Goal: Share content

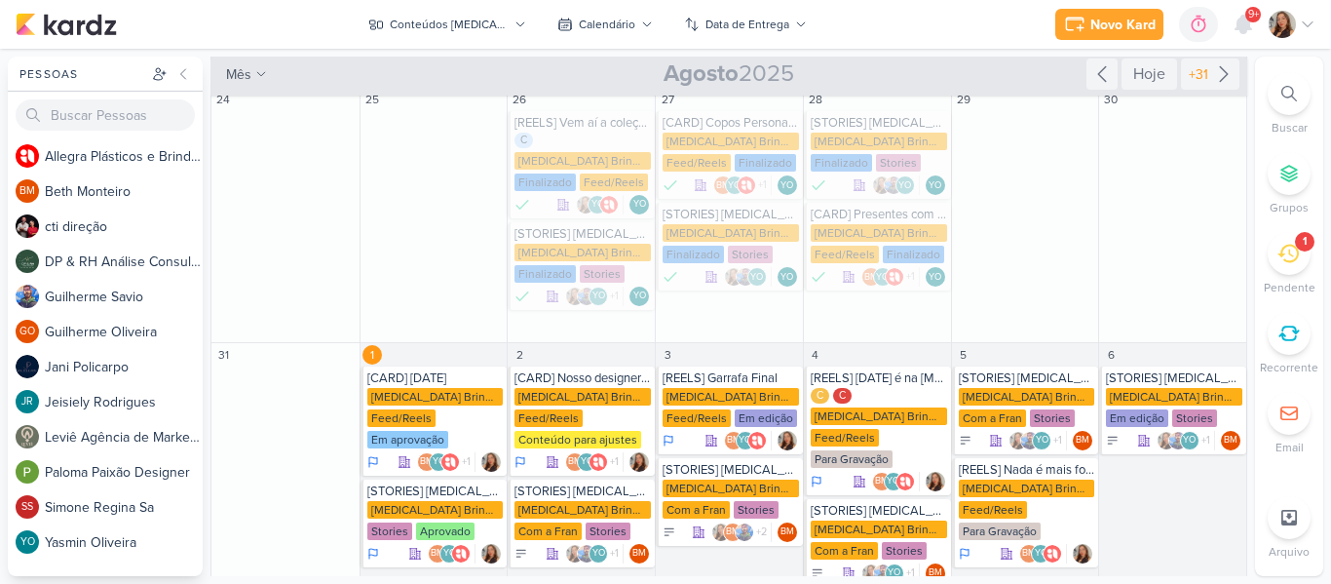
scroll to position [505, 0]
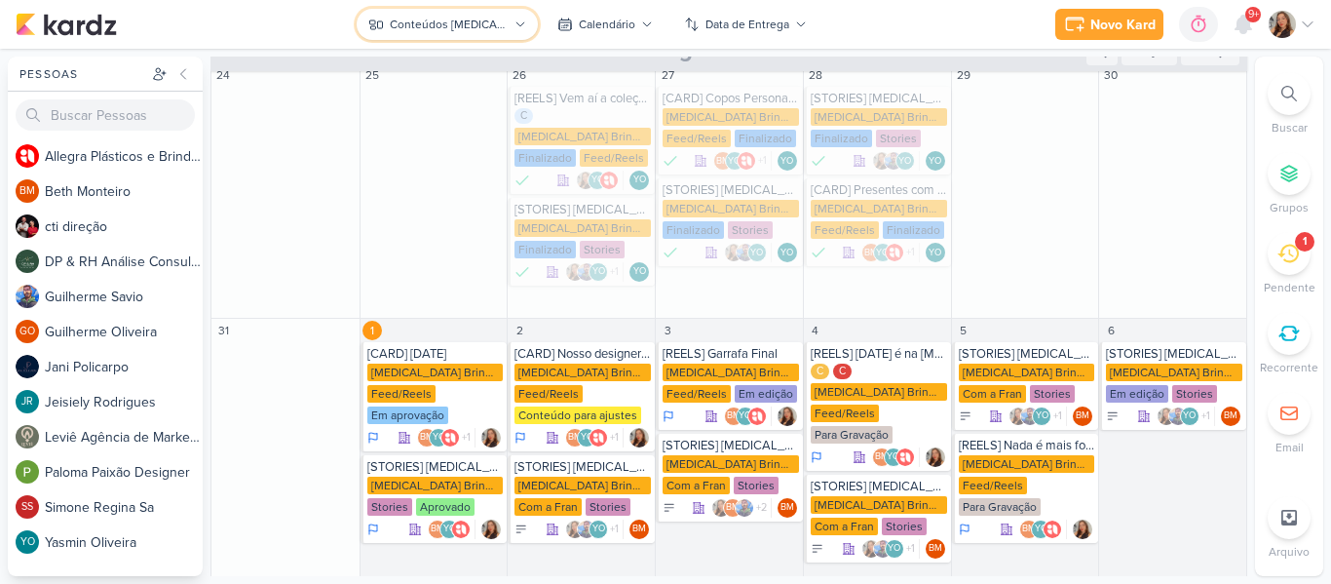
click at [488, 32] on div "Conteúdos [MEDICAL_DATA] Brindes PF" at bounding box center [449, 25] width 118 height 18
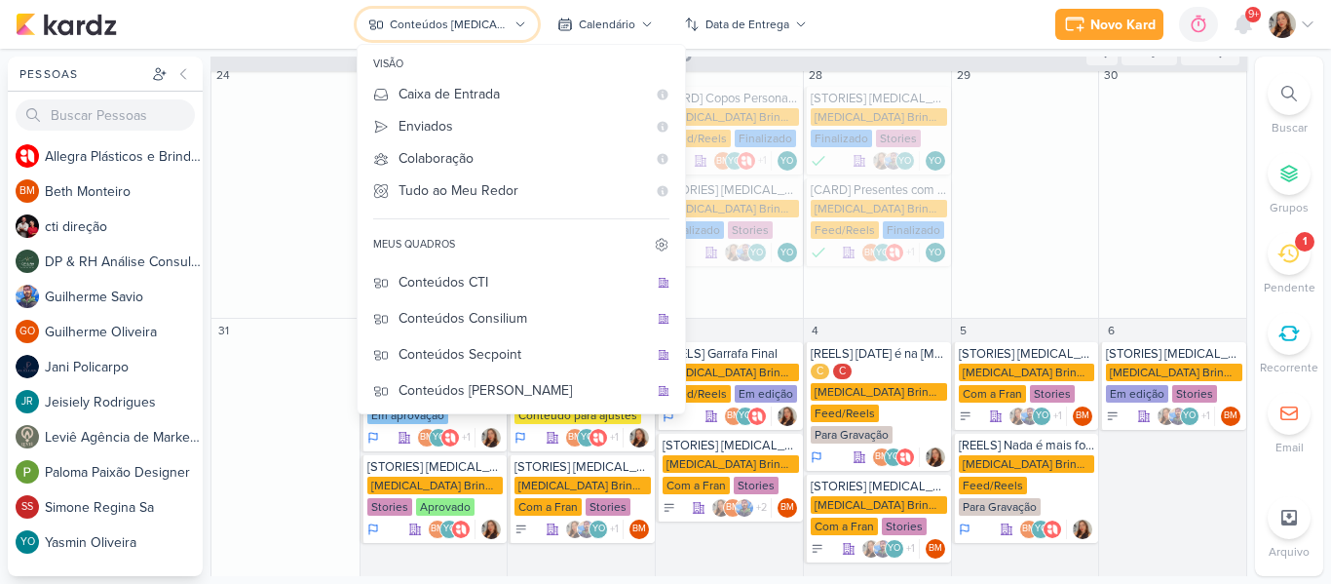
scroll to position [109, 0]
click at [535, 270] on div "Conteúdos CTI" at bounding box center [522, 279] width 249 height 20
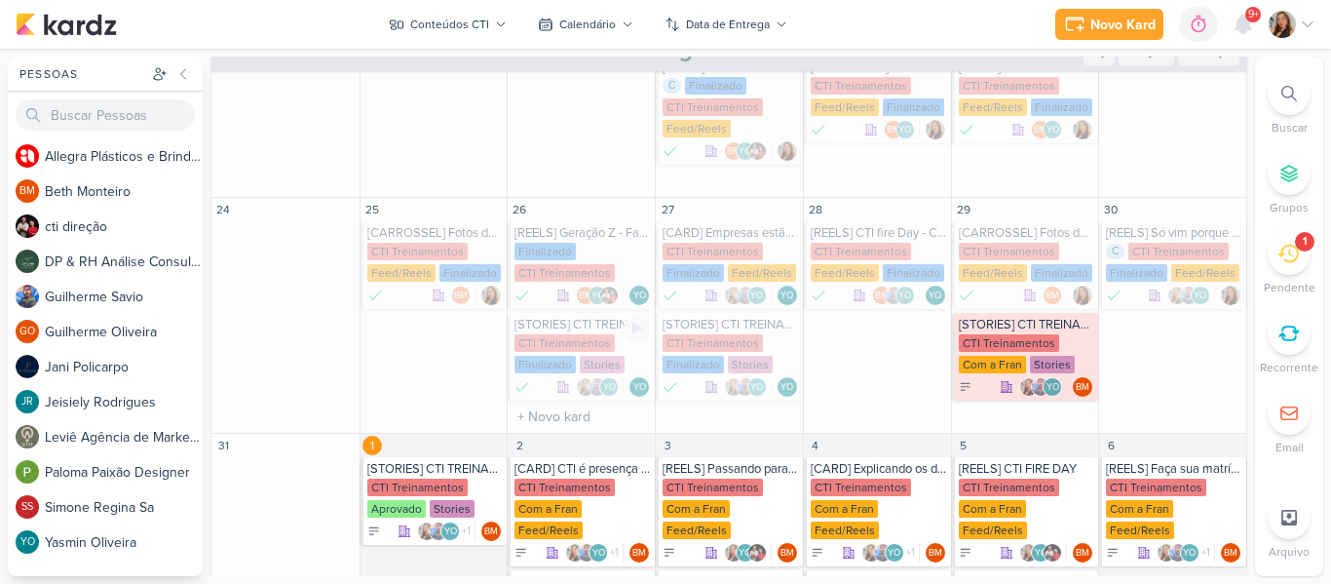
scroll to position [618, 0]
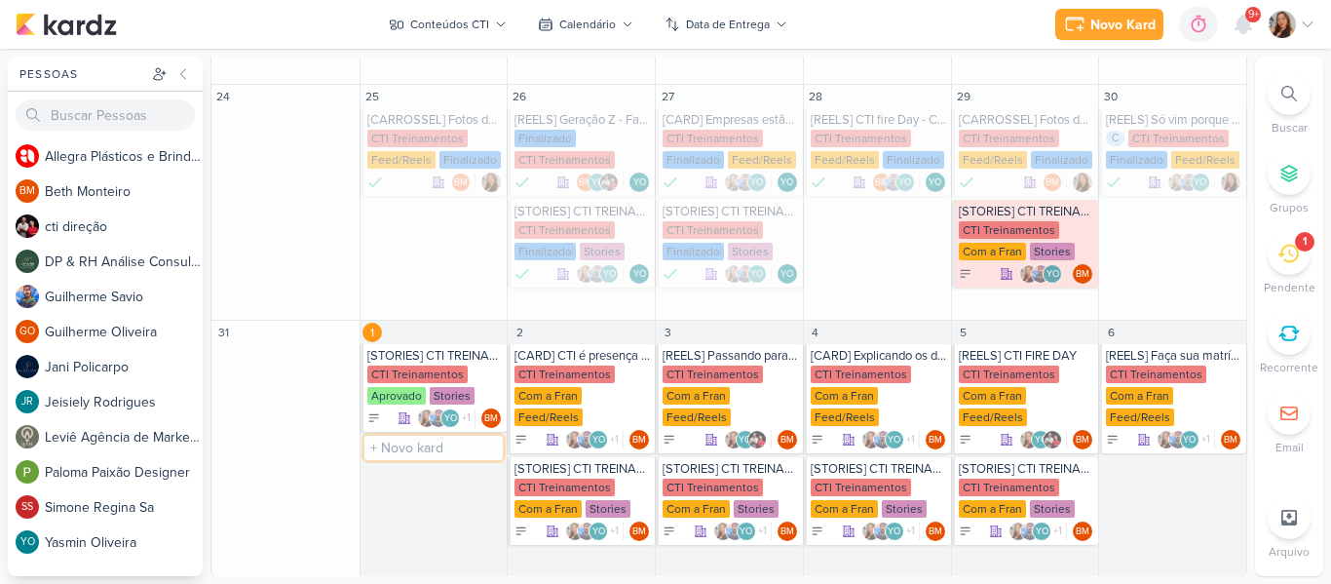
click at [398, 457] on input "text" at bounding box center [433, 448] width 139 height 24
type input "[CARD] Setembro Amarelo"
click at [431, 456] on div "[CARD] Setembro Amarelo CTI Treinamentos" at bounding box center [434, 469] width 147 height 66
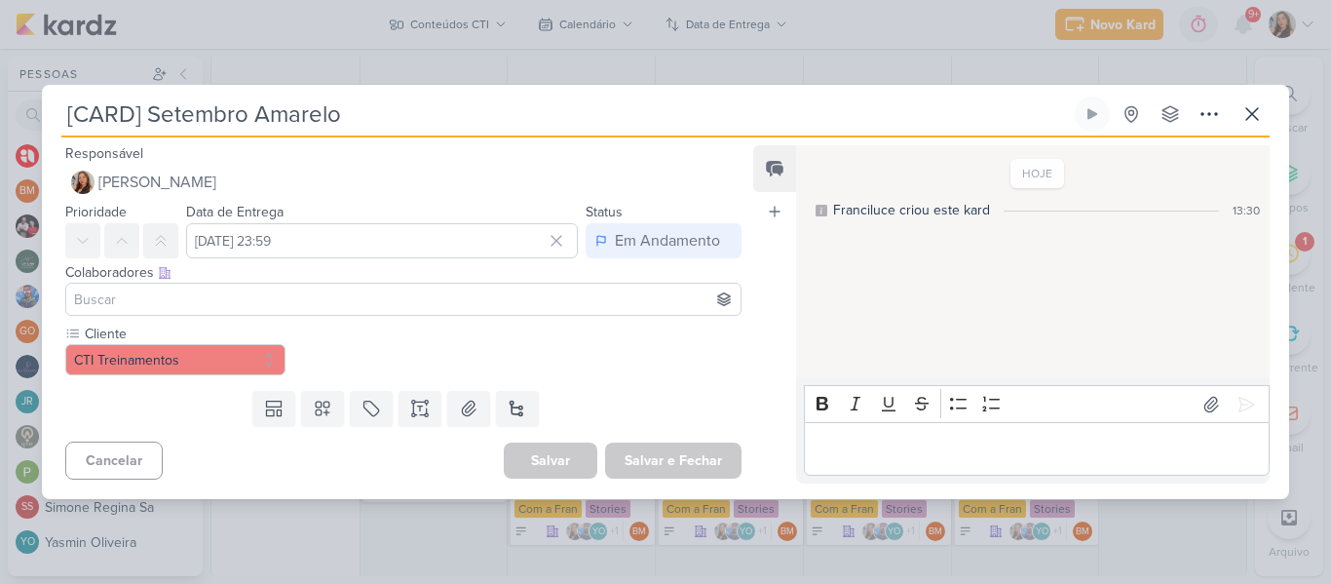
click at [456, 295] on input at bounding box center [403, 298] width 666 height 23
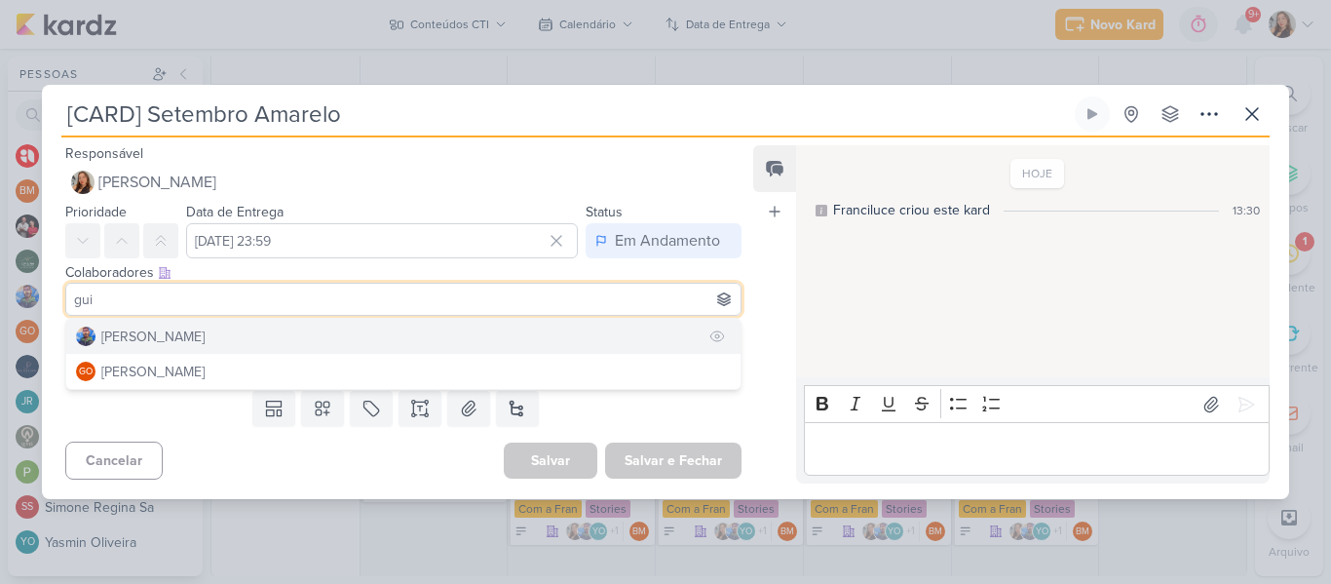
type input "gui"
click at [399, 334] on button "[PERSON_NAME]" at bounding box center [403, 336] width 674 height 35
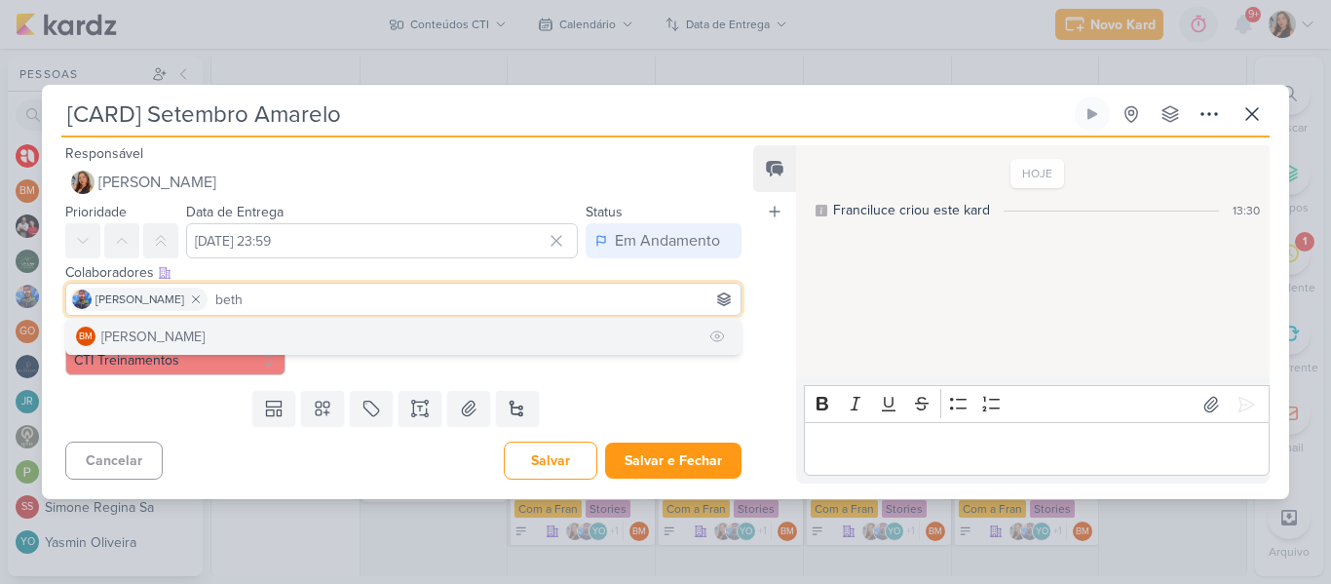
type input "beth"
click at [423, 332] on button "BM [GEOGRAPHIC_DATA]" at bounding box center [403, 336] width 674 height 35
type input "yasm"
click at [422, 329] on button "YO [MEDICAL_DATA][PERSON_NAME]" at bounding box center [403, 336] width 674 height 35
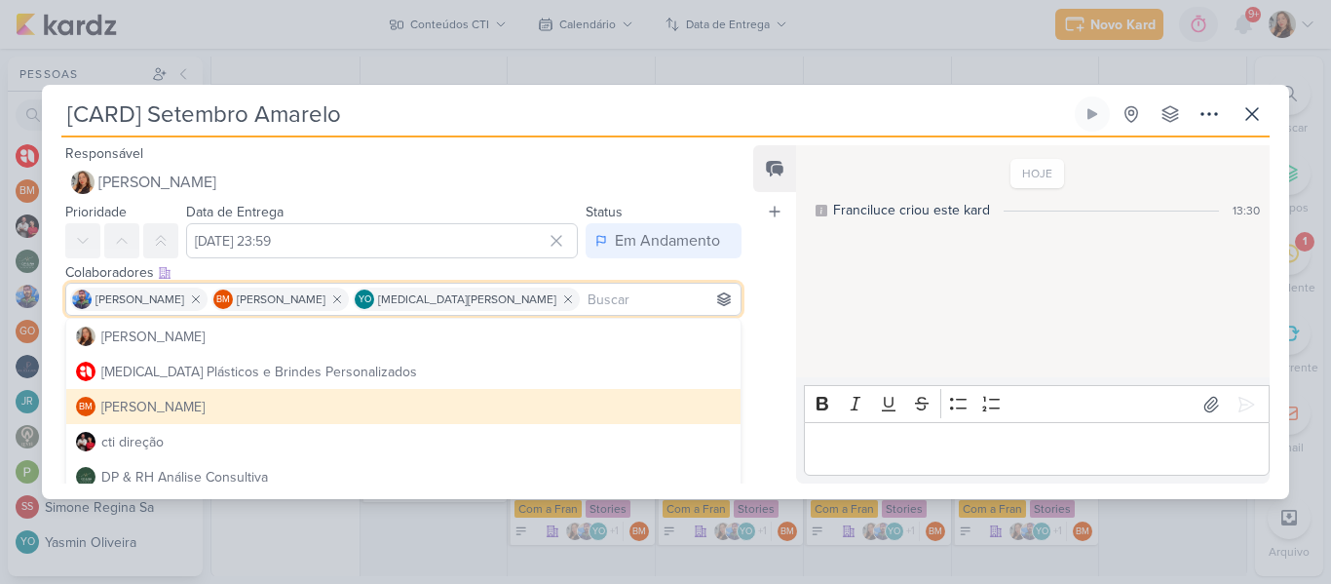
click at [762, 425] on div "Feed Atrelar email Solte o email para atrelar ao kard" at bounding box center [774, 314] width 43 height 338
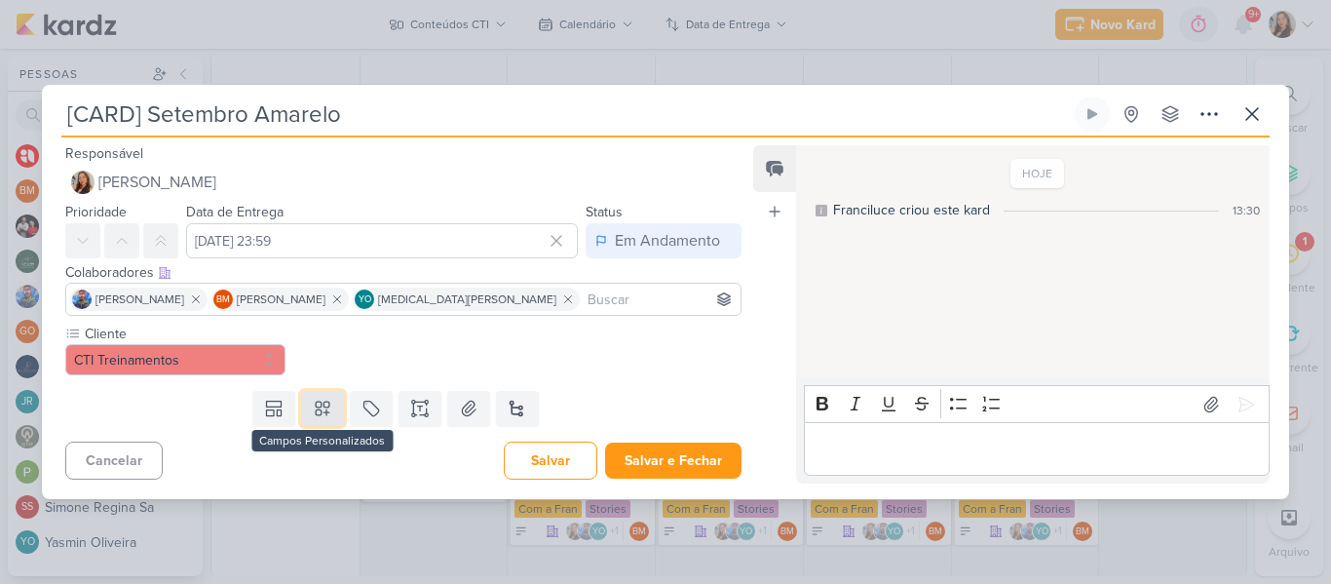
click at [315, 403] on icon at bounding box center [322, 407] width 19 height 19
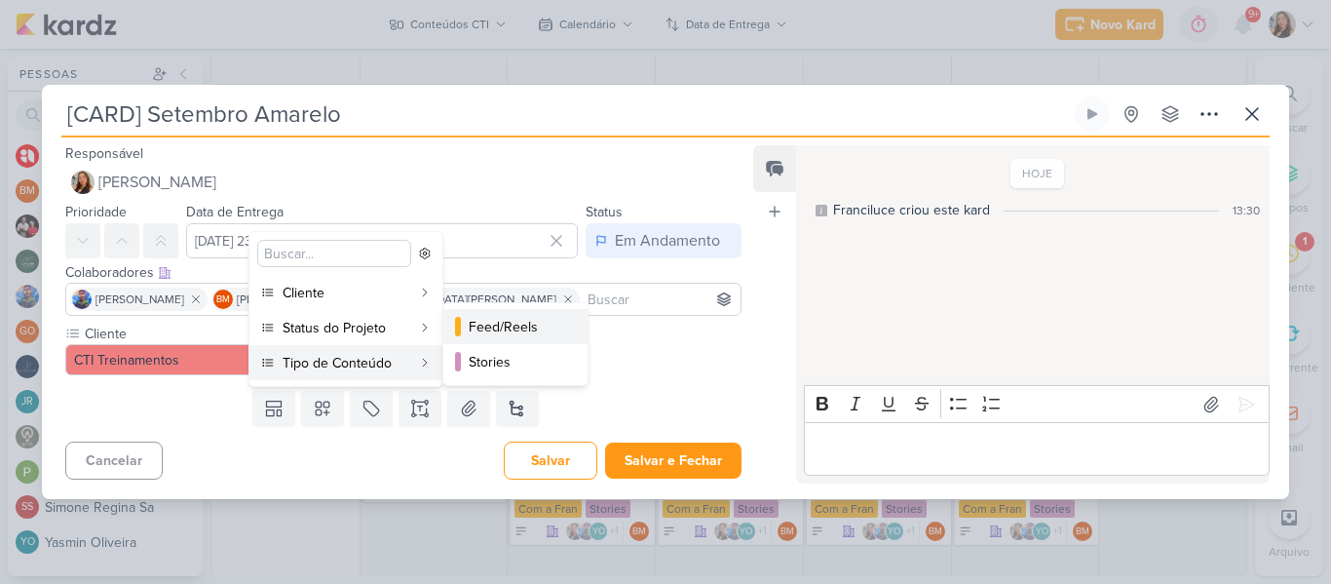
click at [478, 333] on div "Feed/Reels" at bounding box center [516, 327] width 95 height 20
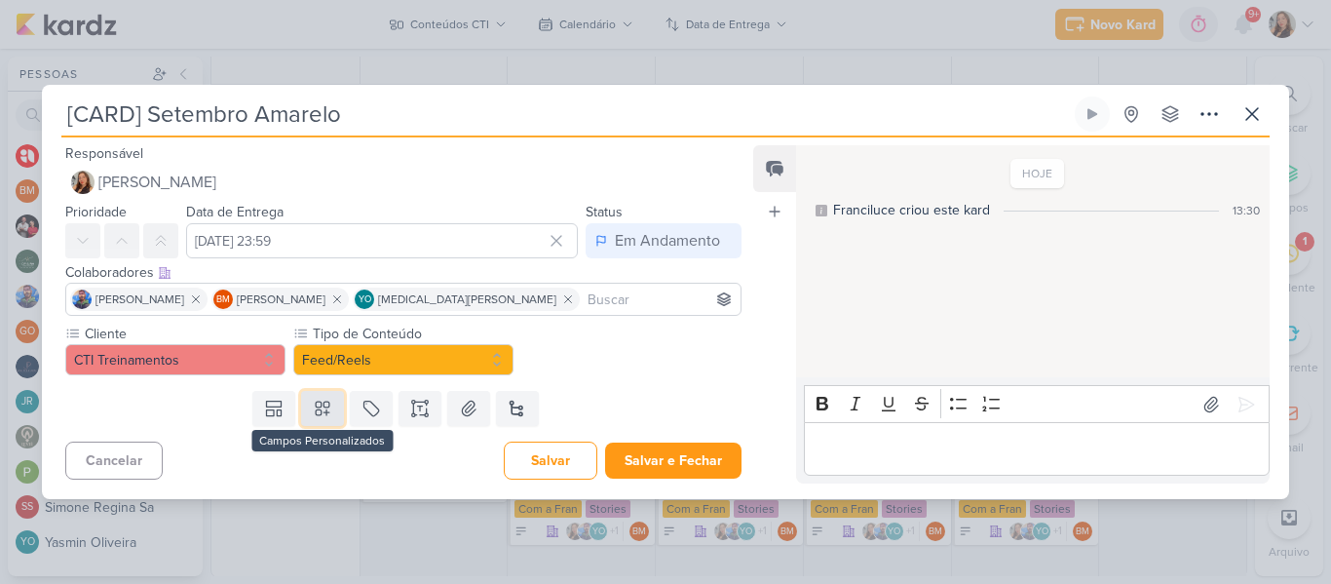
click at [318, 416] on icon at bounding box center [322, 407] width 19 height 19
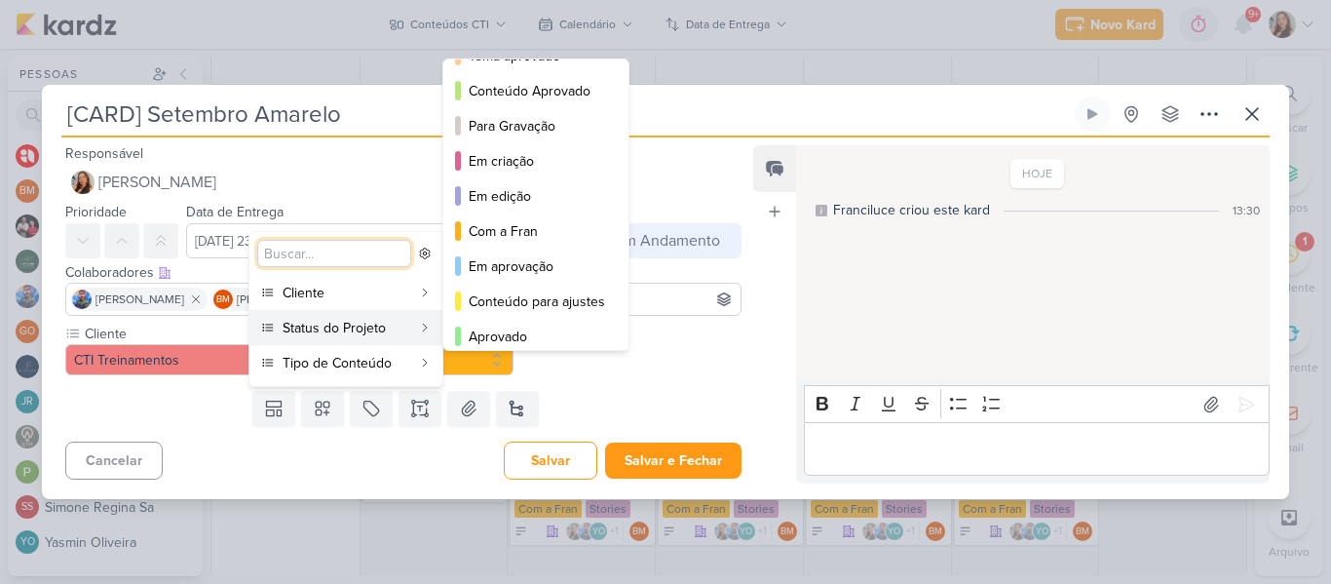
scroll to position [126, 0]
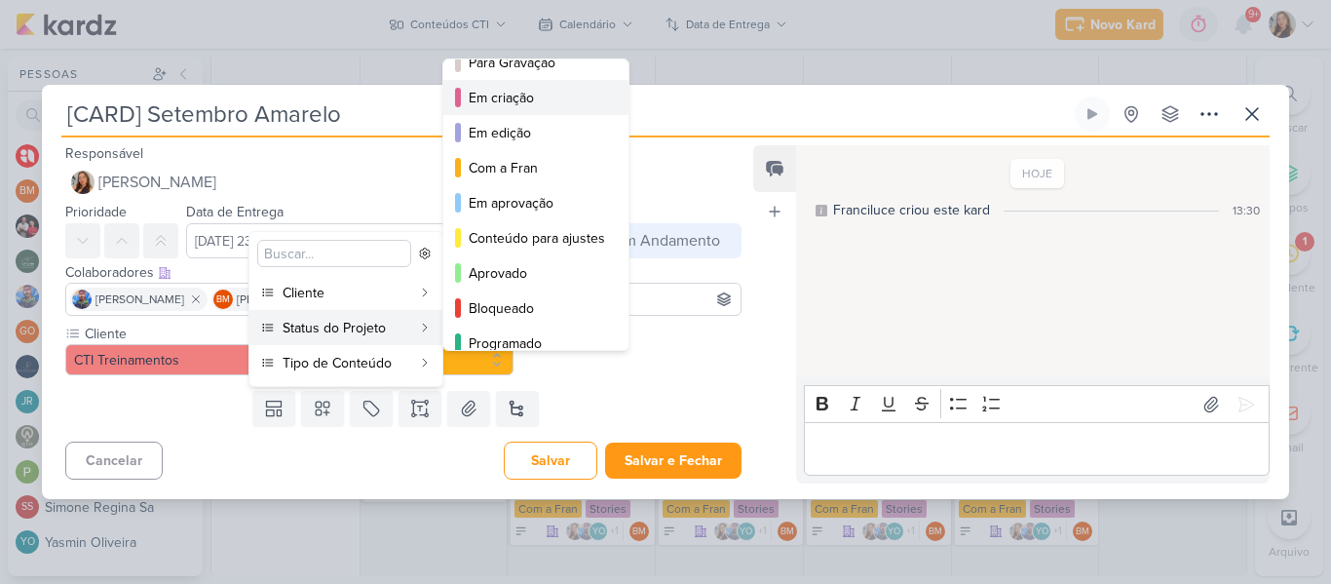
click at [512, 105] on div "Em criação" at bounding box center [537, 98] width 136 height 20
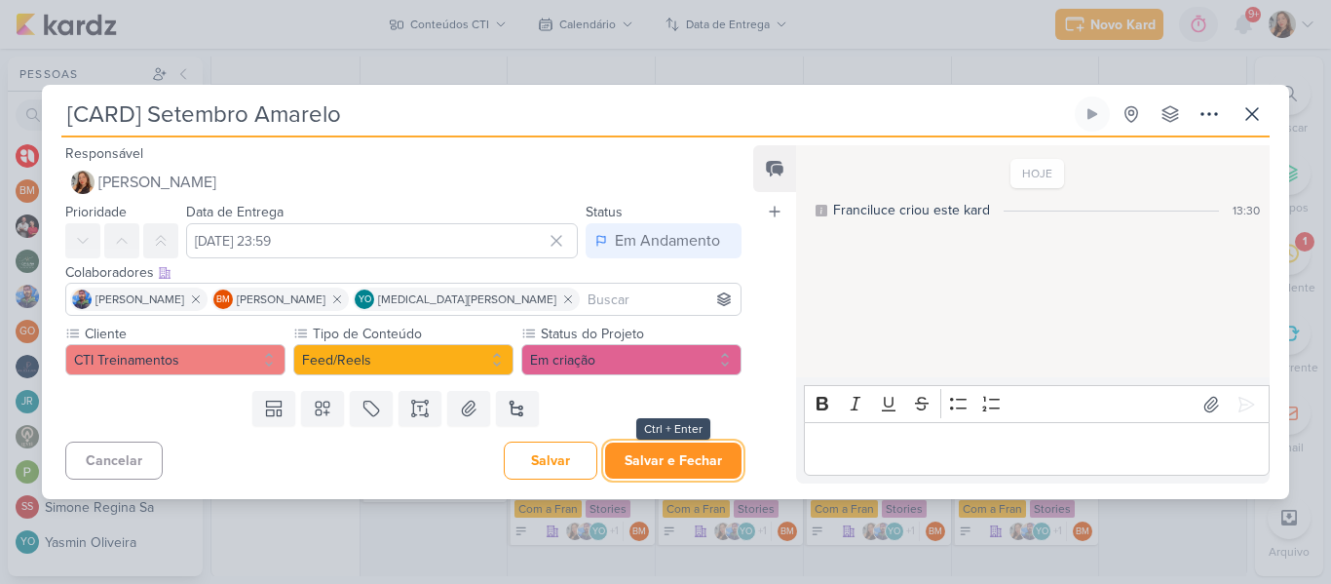
click at [671, 465] on button "Salvar e Fechar" at bounding box center [673, 460] width 136 height 36
